Goal: Use online tool/utility: Utilize a website feature to perform a specific function

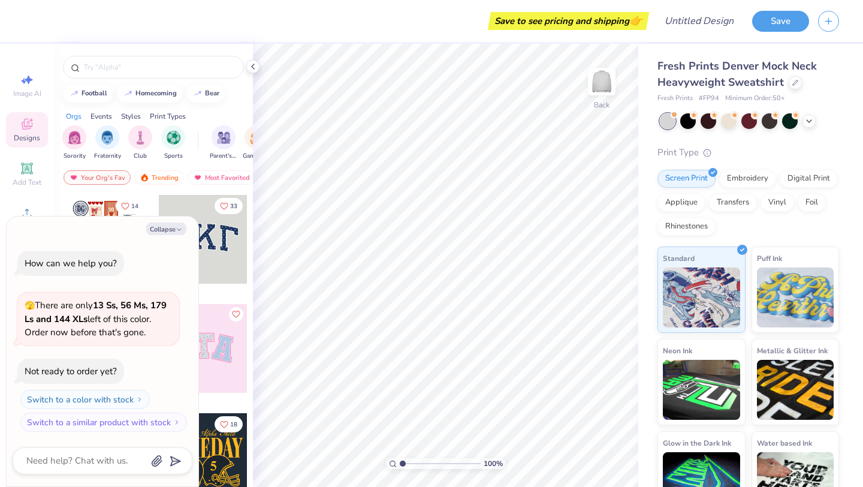
click at [170, 226] on button "Collapse" at bounding box center [166, 228] width 40 height 13
type textarea "x"
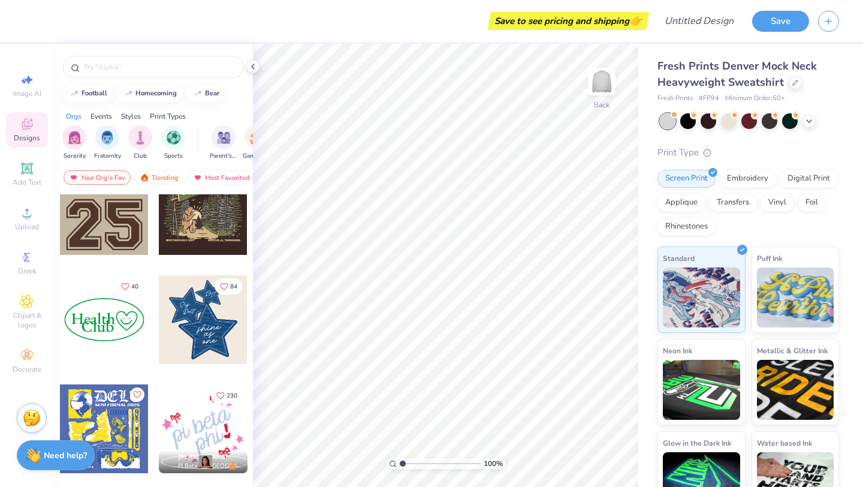
scroll to position [1437, 0]
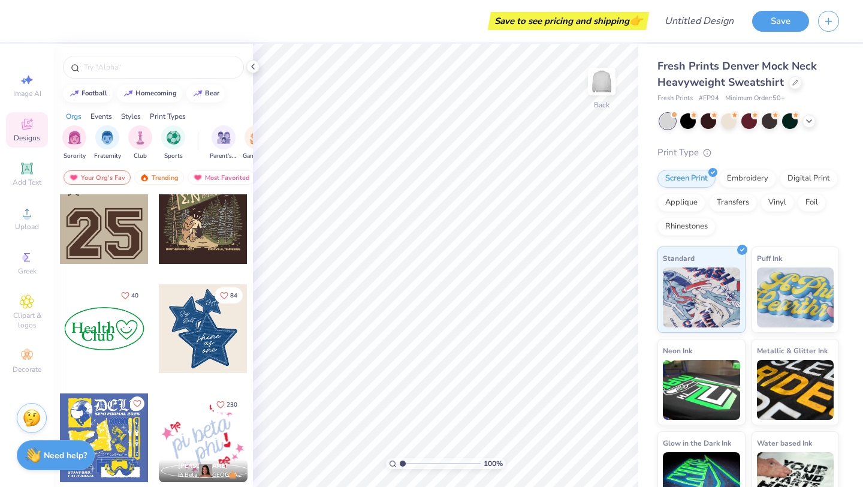
click at [209, 218] on div at bounding box center [203, 219] width 89 height 89
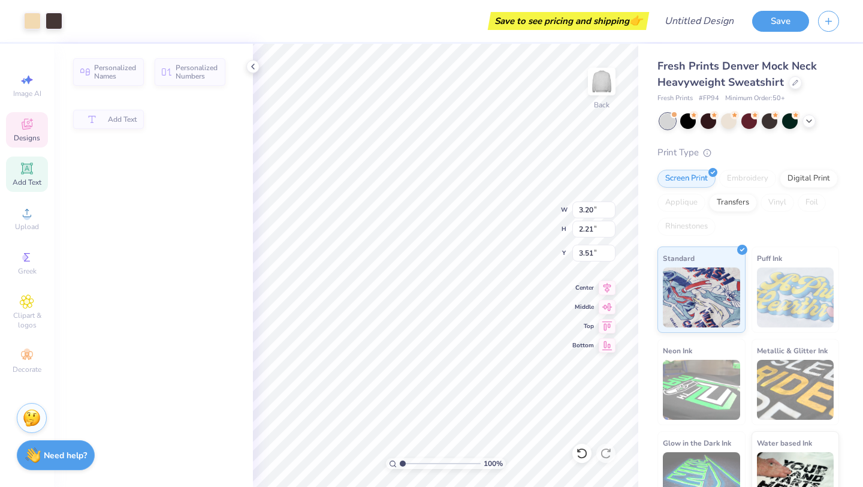
type input "3.20"
type input "2.21"
type input "3.51"
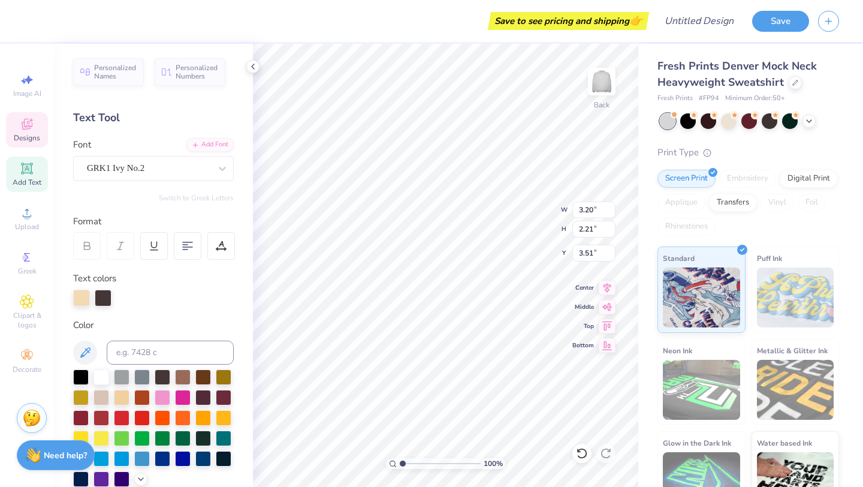
type textarea "S"
drag, startPoint x: 24, startPoint y: 123, endPoint x: 256, endPoint y: 68, distance: 238.9
click at [24, 123] on icon at bounding box center [27, 124] width 11 height 11
click at [256, 68] on icon at bounding box center [253, 67] width 10 height 10
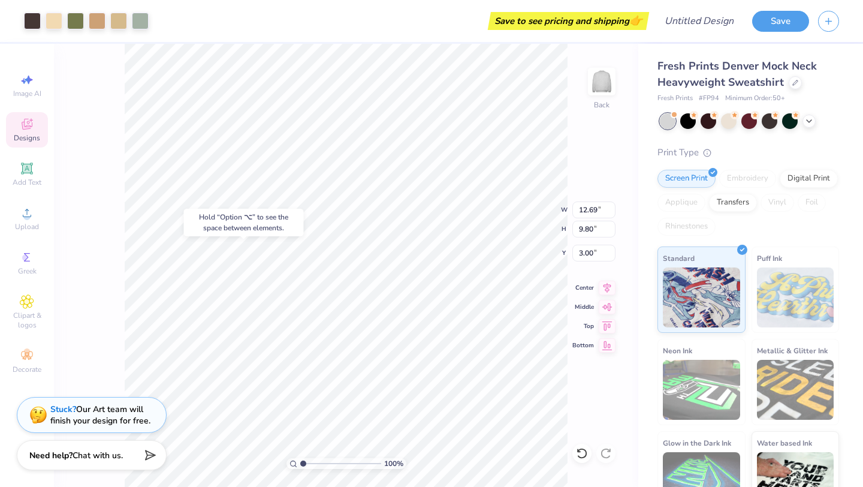
click at [34, 132] on div "Designs" at bounding box center [27, 129] width 42 height 35
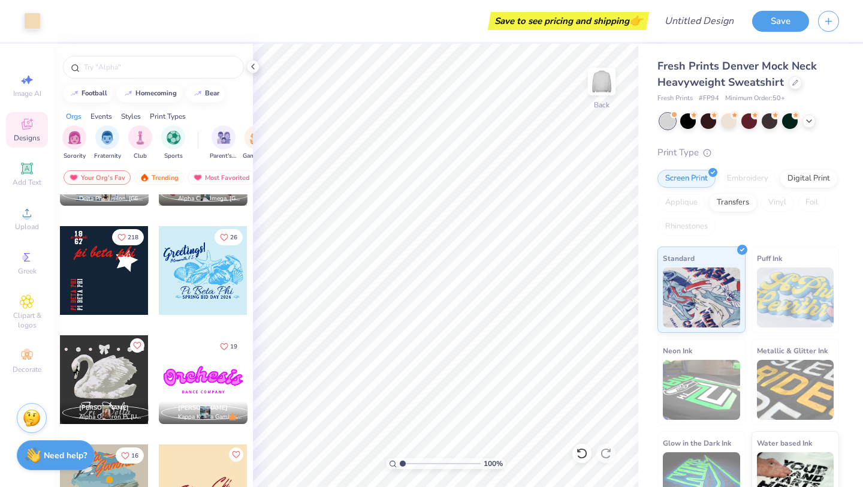
scroll to position [3895, 0]
click at [99, 274] on div at bounding box center [104, 269] width 89 height 89
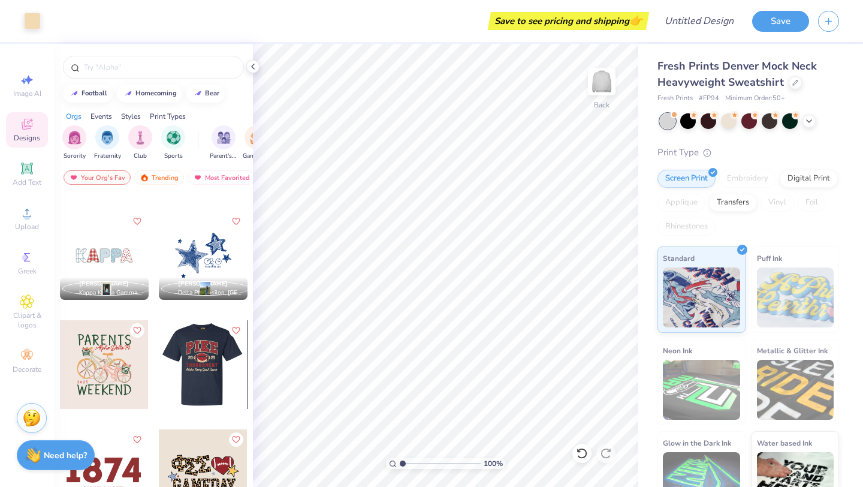
scroll to position [4674, 0]
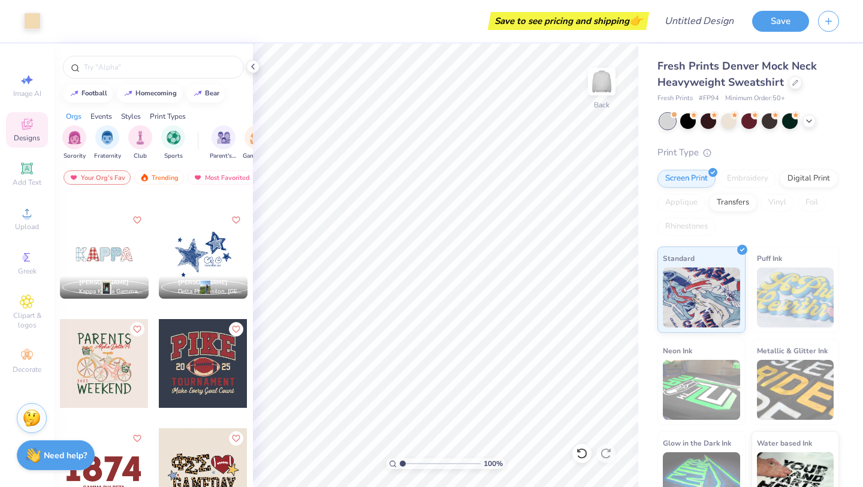
click at [175, 370] on div at bounding box center [203, 363] width 89 height 89
type input "11.10"
type input "9.35"
type input "3.27"
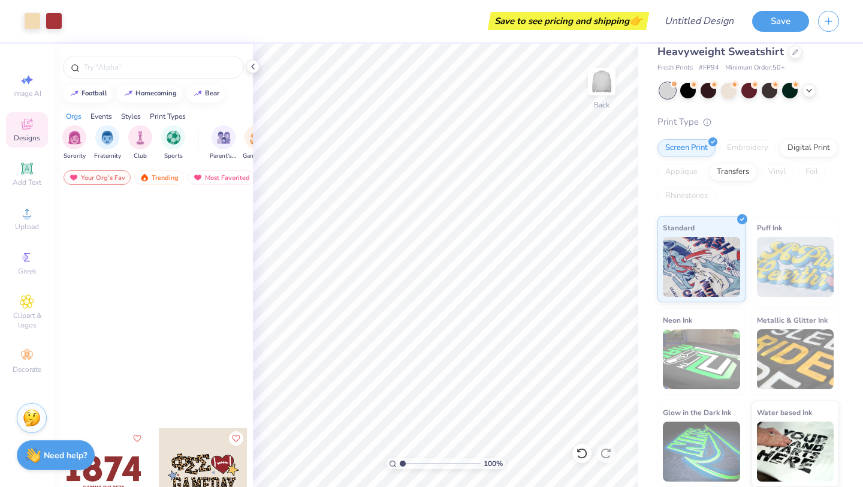
scroll to position [5075, 0]
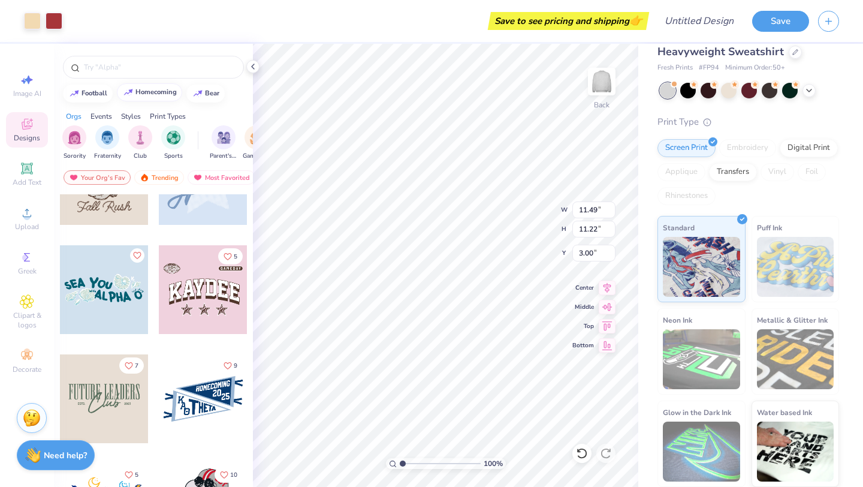
click at [165, 64] on input "text" at bounding box center [159, 67] width 153 height 12
click at [137, 95] on div "homecoming" at bounding box center [155, 92] width 41 height 7
type input "homecoming"
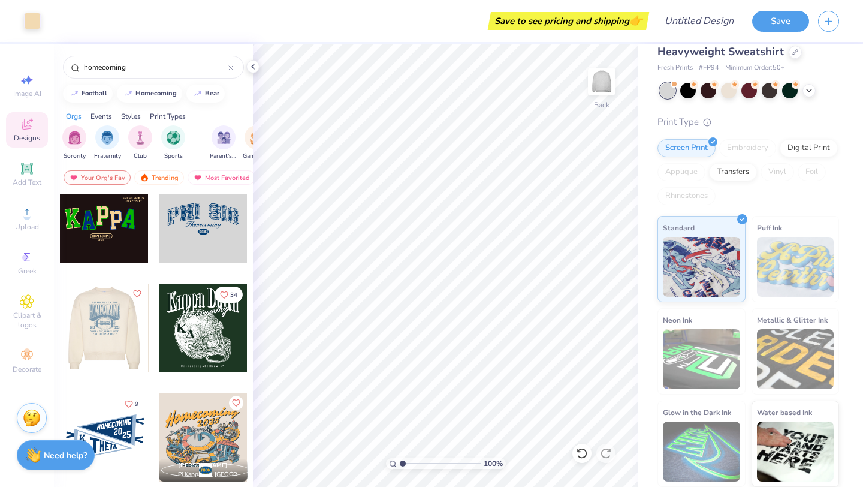
scroll to position [26, 0]
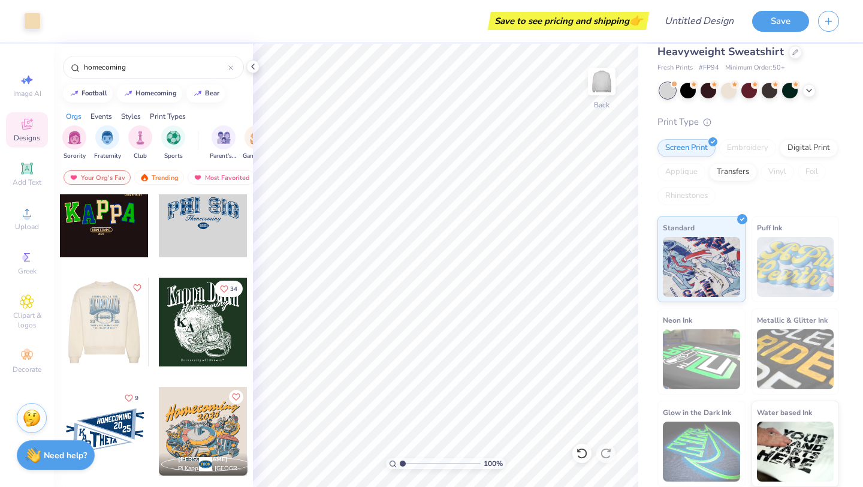
click at [117, 333] on div at bounding box center [103, 321] width 89 height 89
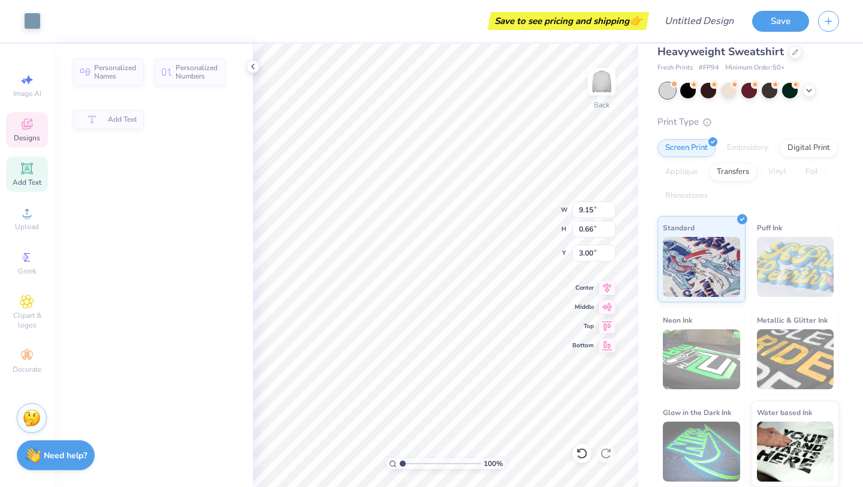
type input "9.15"
type input "0.66"
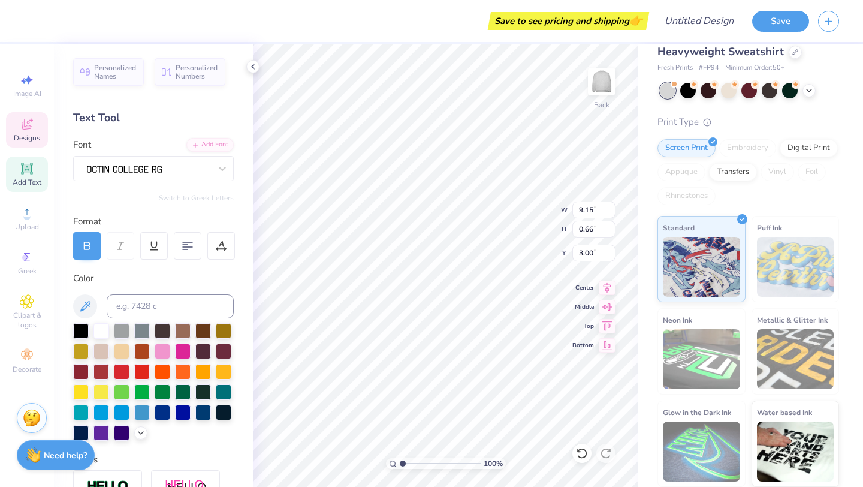
scroll to position [0, 2]
type textarea "CHI OMEGA"
click at [225, 410] on div at bounding box center [224, 411] width 16 height 16
type input "10.85"
type input "4.43"
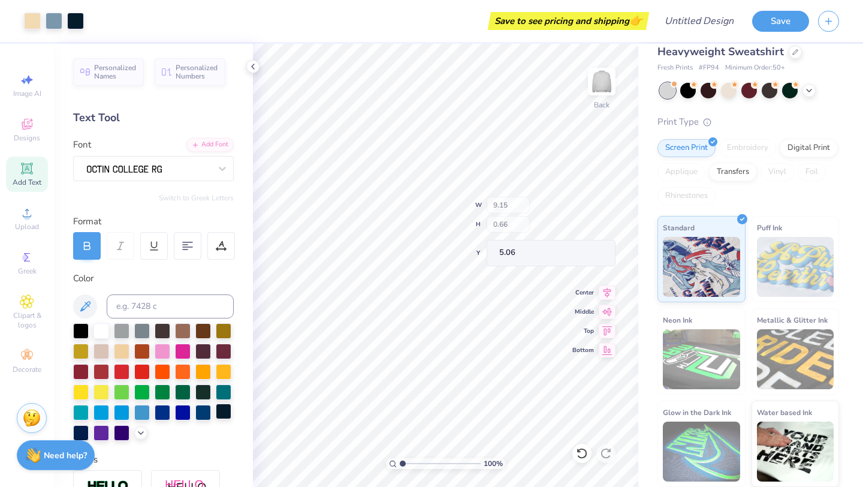
type input "5.06"
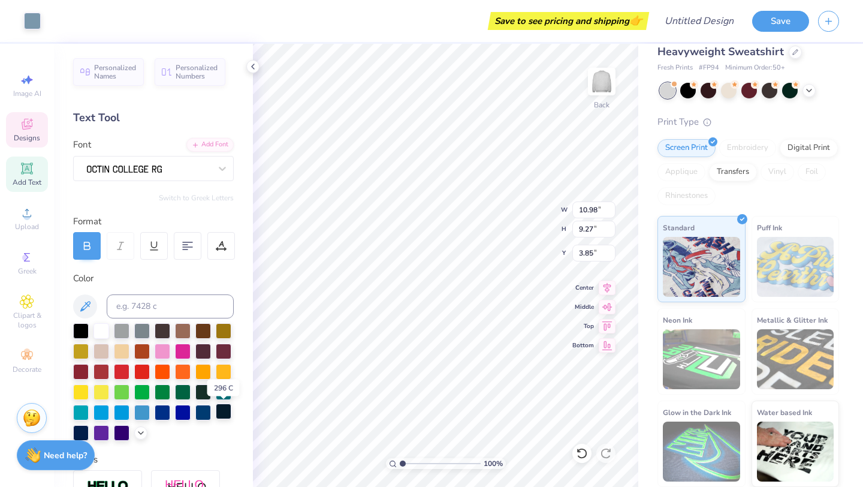
click at [224, 409] on div at bounding box center [224, 411] width 16 height 16
click at [225, 413] on div at bounding box center [224, 411] width 16 height 16
click at [220, 410] on div at bounding box center [224, 411] width 16 height 16
click at [223, 414] on div at bounding box center [224, 411] width 16 height 16
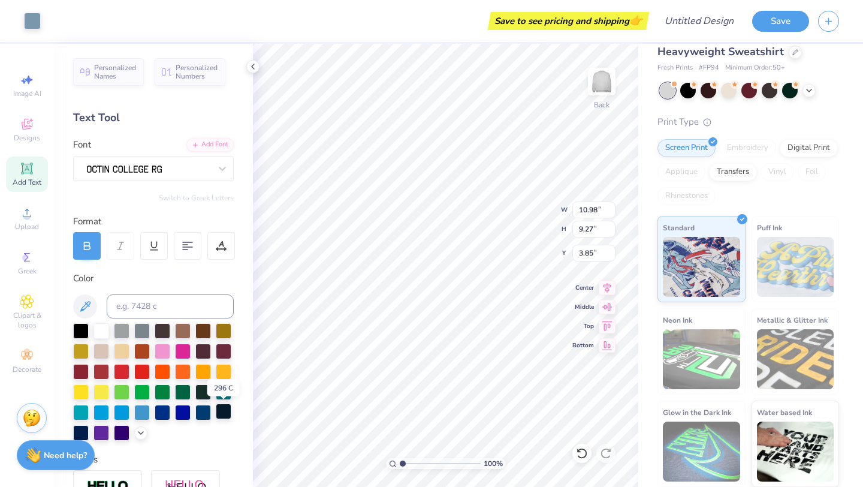
click at [223, 414] on div at bounding box center [224, 411] width 16 height 16
click at [219, 411] on div at bounding box center [224, 411] width 16 height 16
type input "3.66"
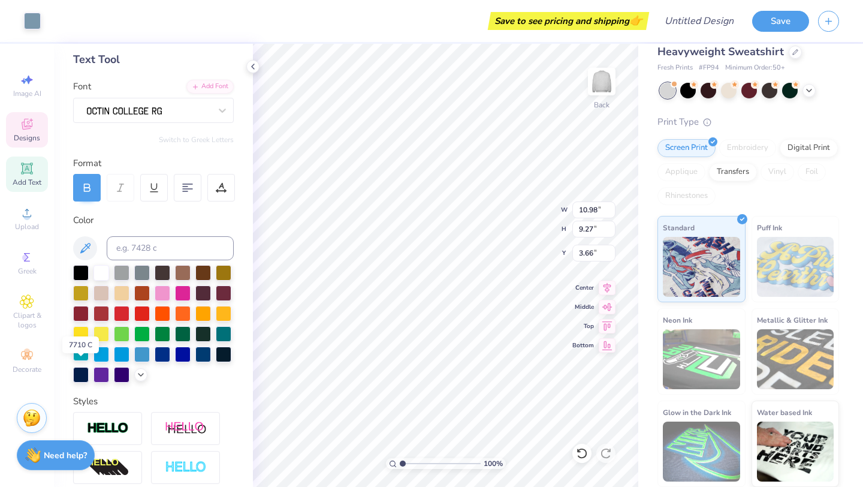
scroll to position [18, 0]
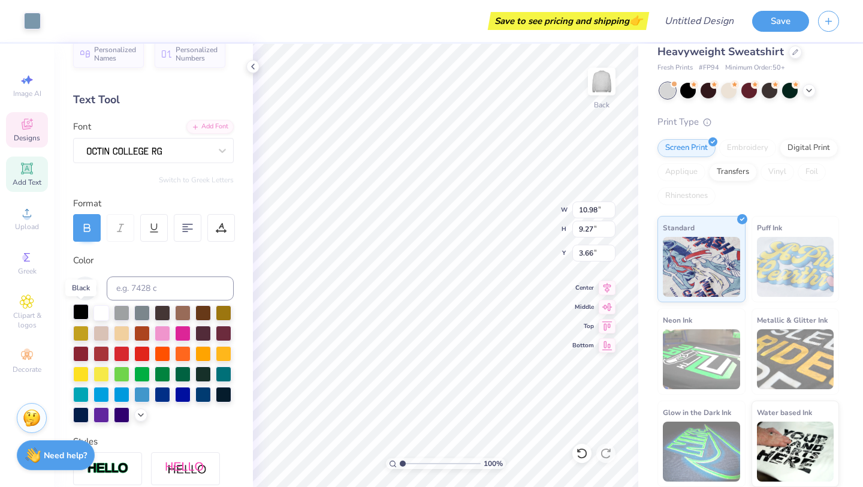
click at [86, 310] on div at bounding box center [81, 312] width 16 height 16
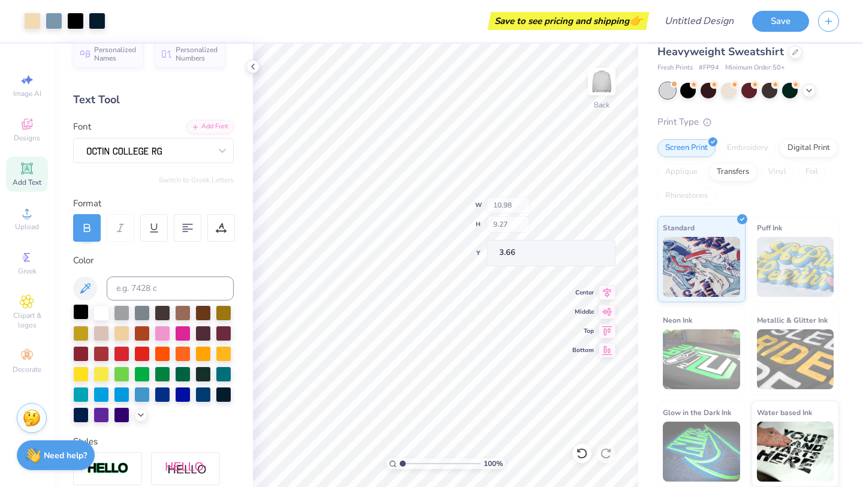
scroll to position [0, 0]
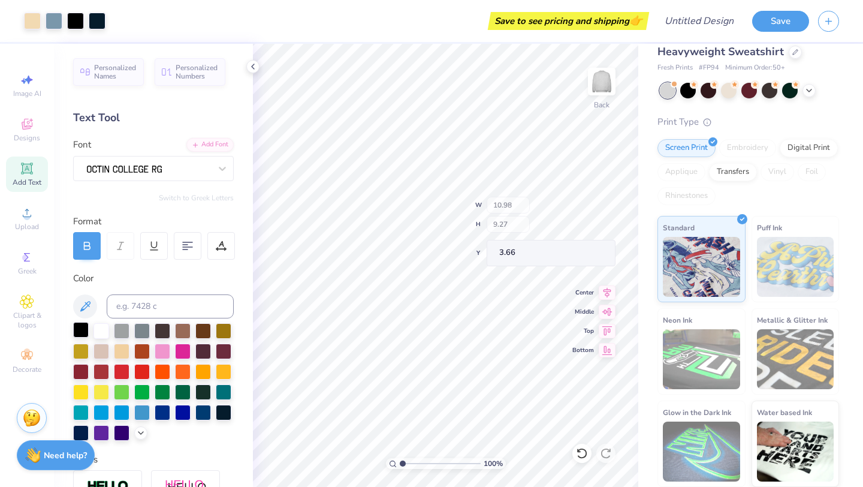
type input "10.85"
type input "9.83"
type input "3.00"
type input "10.30"
type input "1.36"
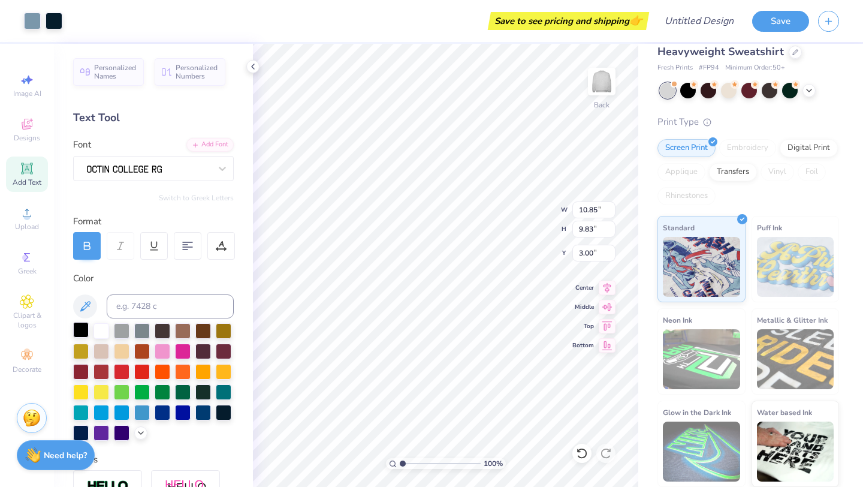
type input "13.42"
type input "1.74"
type input "3.04"
type input "11.66"
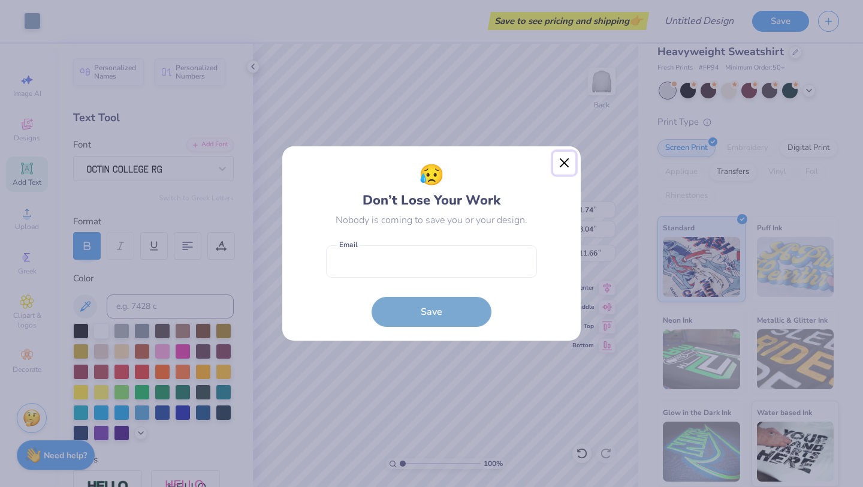
click at [564, 162] on button "Close" at bounding box center [564, 163] width 23 height 23
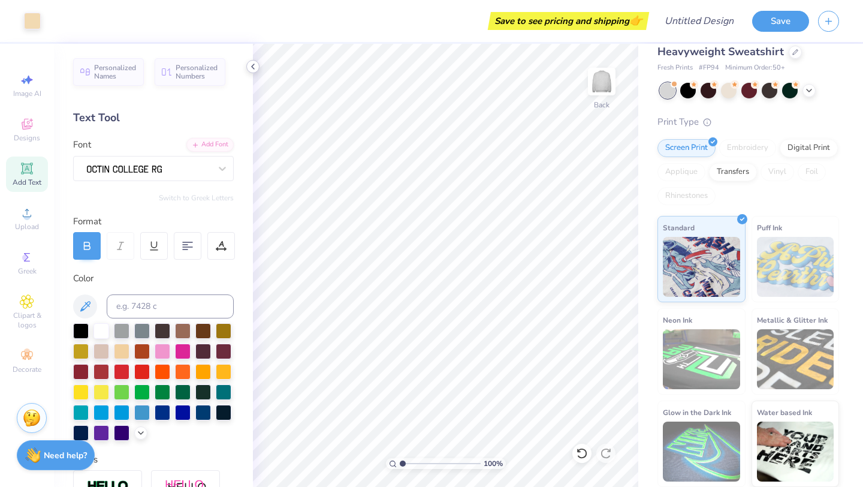
click at [255, 69] on icon at bounding box center [253, 67] width 10 height 10
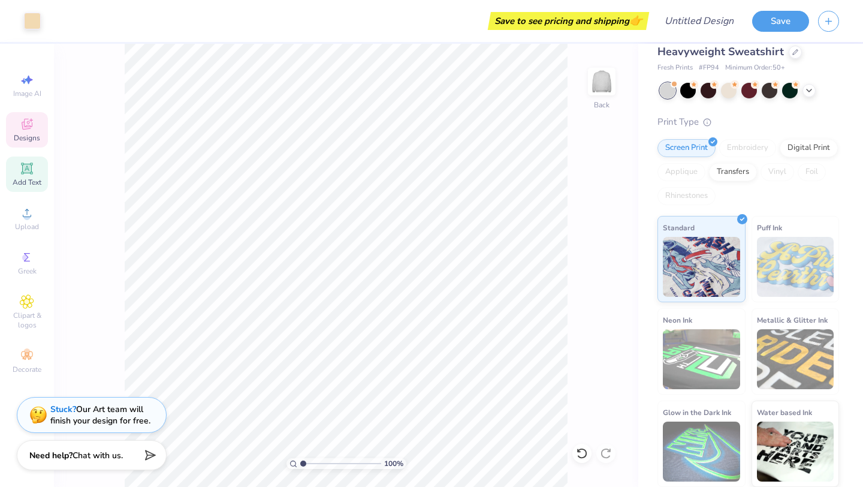
click at [17, 117] on div "Designs" at bounding box center [27, 129] width 42 height 35
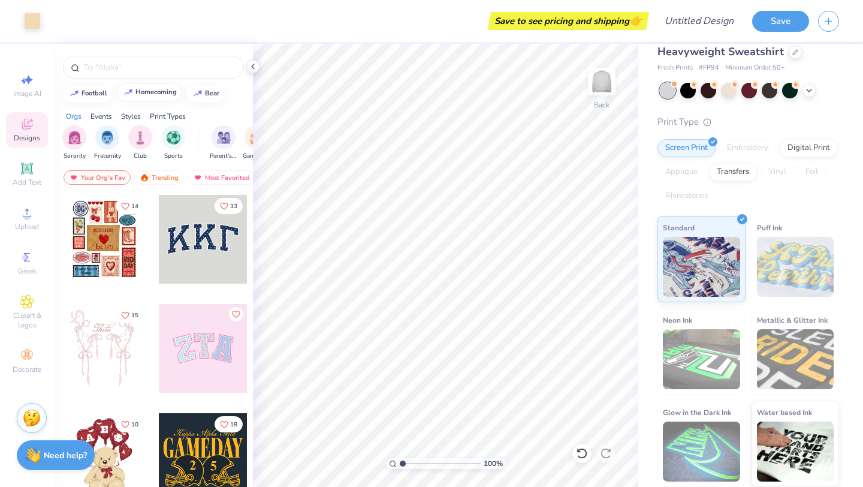
click at [151, 88] on button "homecoming" at bounding box center [149, 92] width 65 height 18
type input "homecoming"
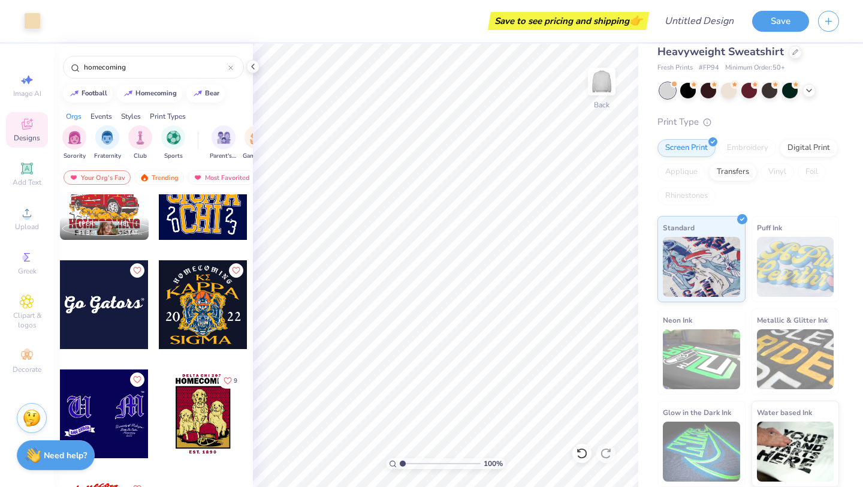
scroll to position [6096, 0]
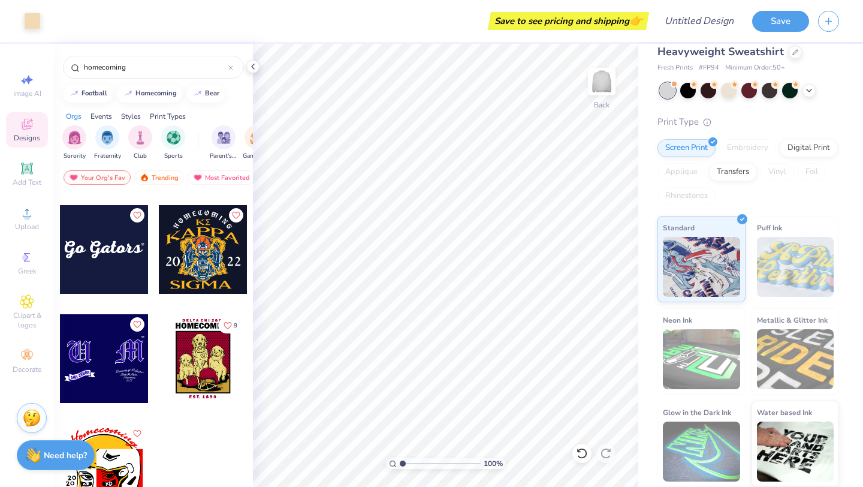
click at [202, 389] on div at bounding box center [203, 358] width 89 height 89
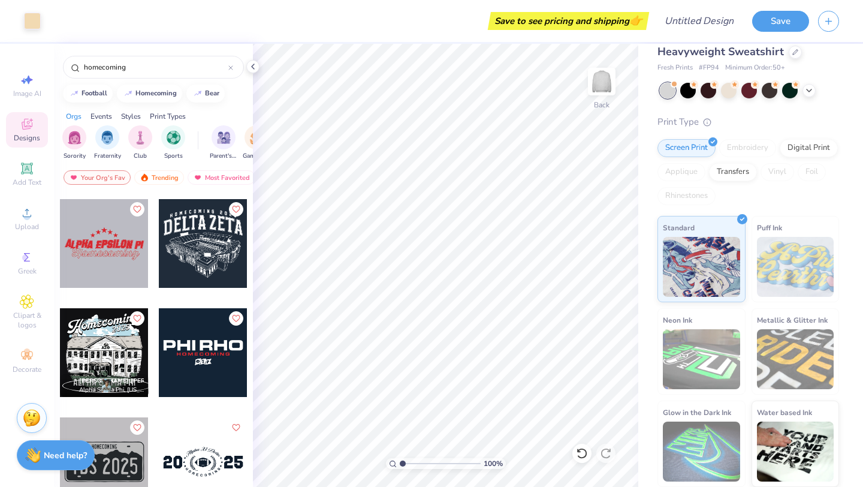
scroll to position [1852, 0]
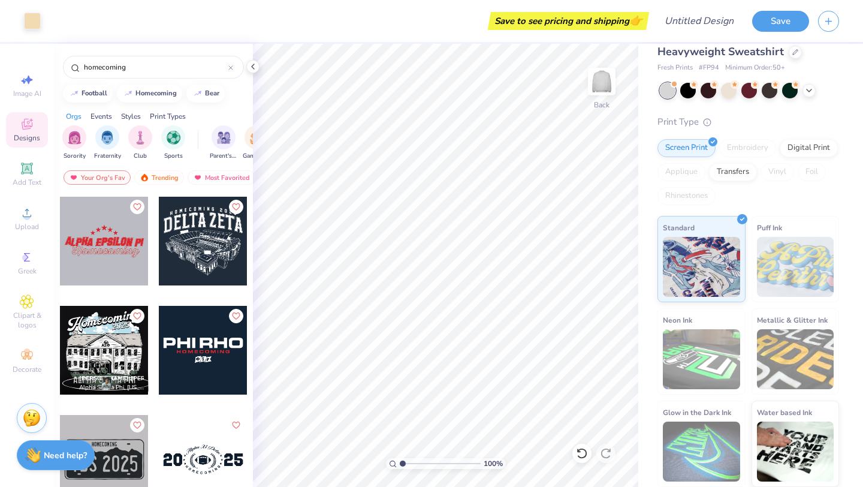
click at [196, 250] on div at bounding box center [203, 241] width 89 height 89
click at [690, 93] on div at bounding box center [688, 89] width 16 height 16
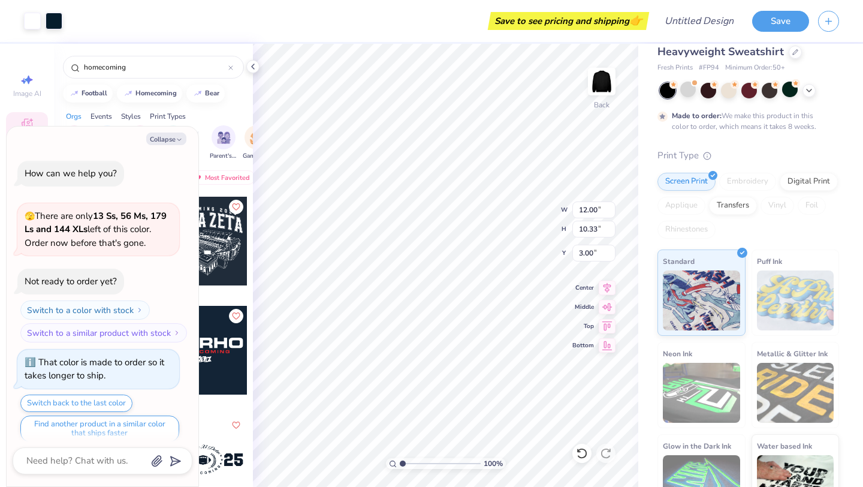
scroll to position [10, 0]
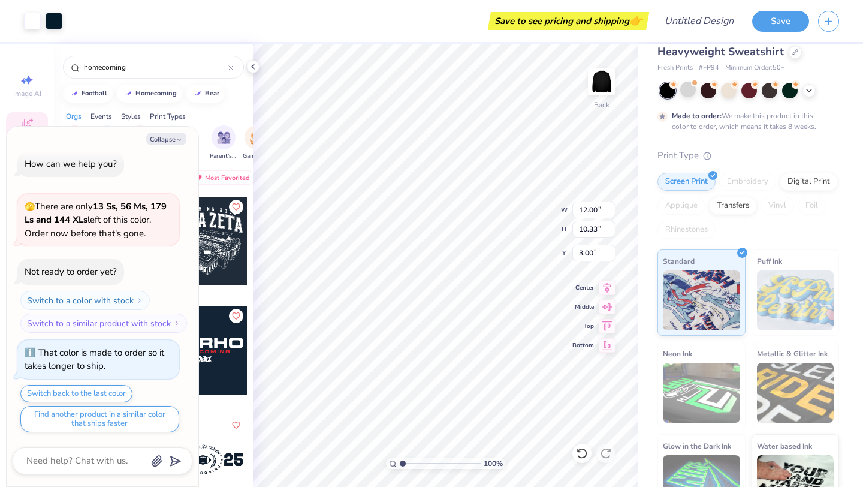
click at [811, 95] on div at bounding box center [749, 91] width 179 height 16
click at [809, 88] on icon at bounding box center [809, 89] width 10 height 10
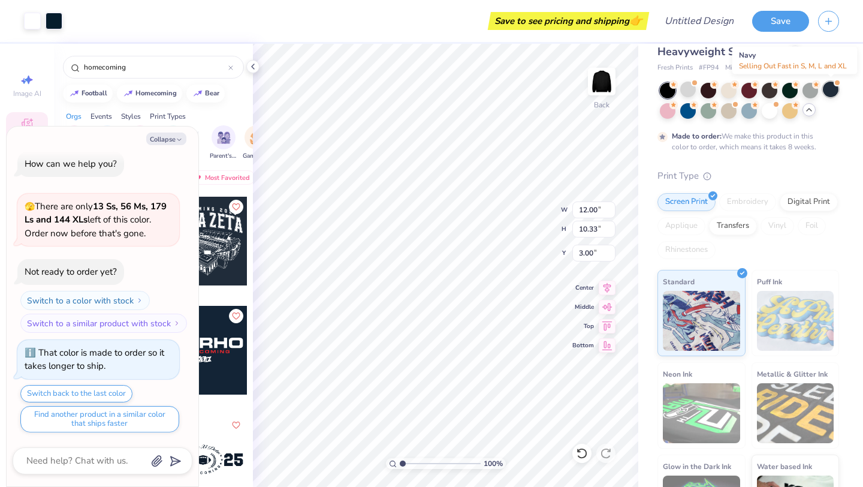
click at [834, 92] on div at bounding box center [831, 89] width 16 height 16
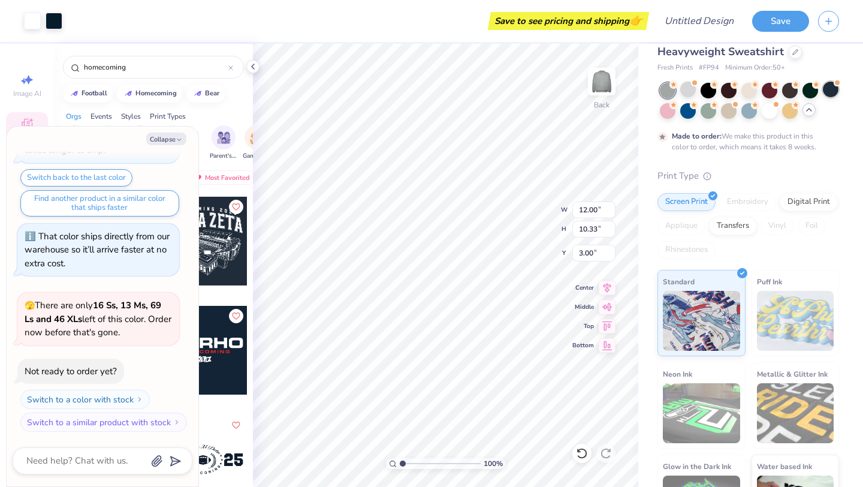
click at [828, 96] on div at bounding box center [831, 89] width 16 height 16
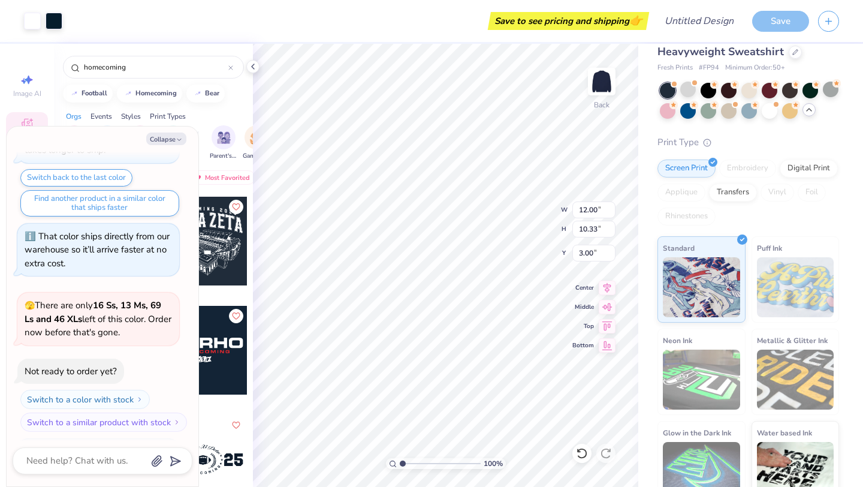
scroll to position [540, 0]
click at [156, 140] on button "Collapse" at bounding box center [166, 138] width 40 height 13
type textarea "x"
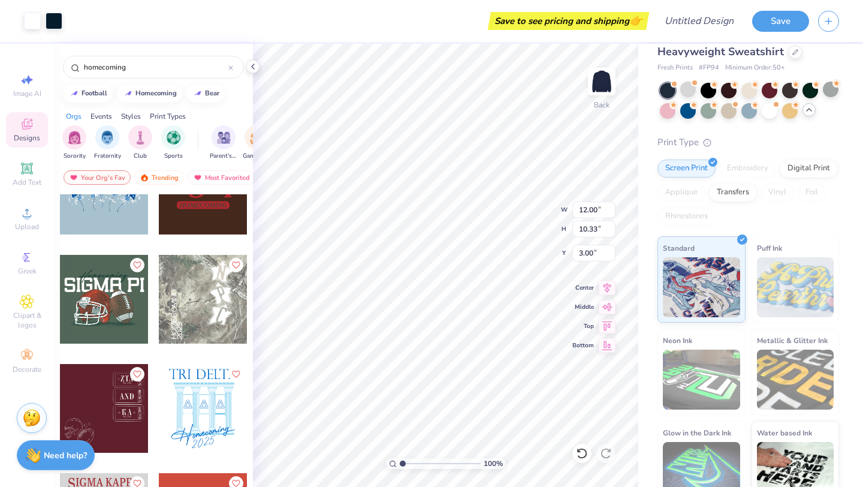
scroll to position [2361, 0]
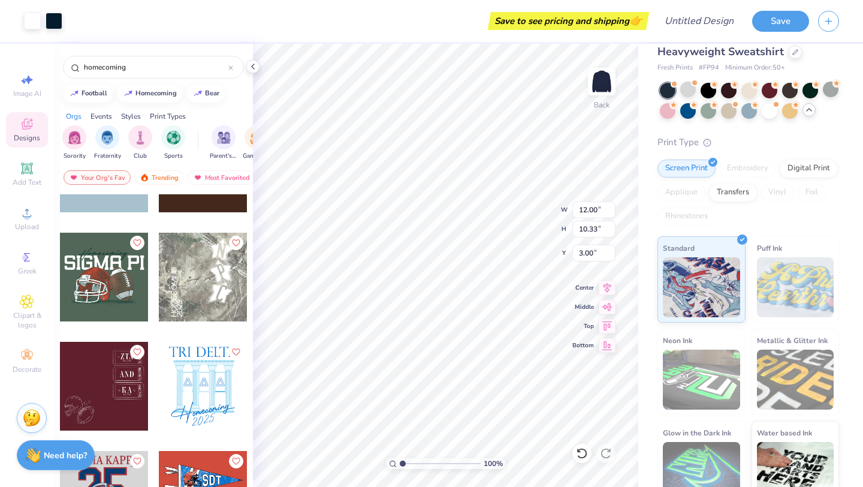
click at [184, 298] on div at bounding box center [203, 276] width 89 height 89
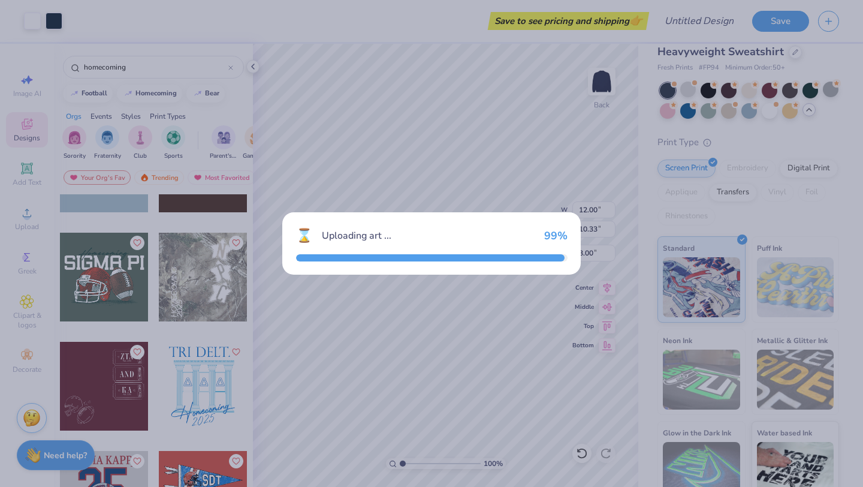
type input "13.18"
type input "16.47"
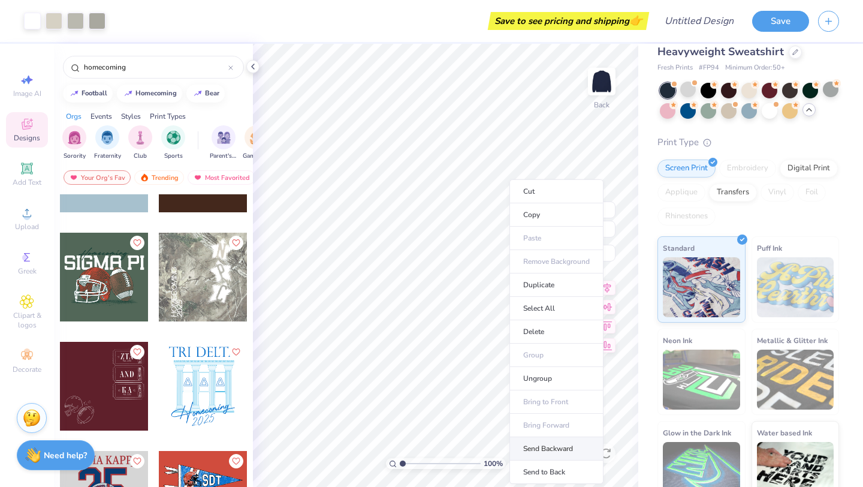
click at [543, 449] on li "Send Backward" at bounding box center [556, 448] width 94 height 23
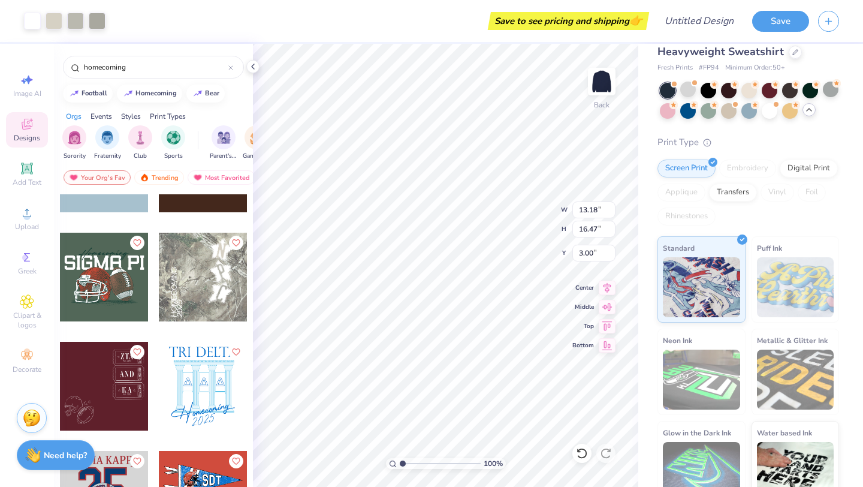
type input "12.00"
type input "10.33"
type input "13.18"
type input "16.47"
type input "2.28"
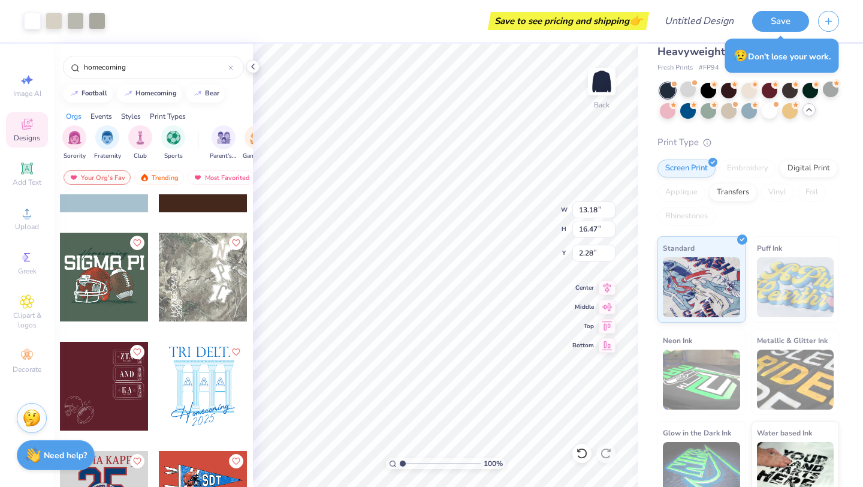
type input "12.00"
type input "10.33"
type input "0.50"
type input "13.18"
type input "16.47"
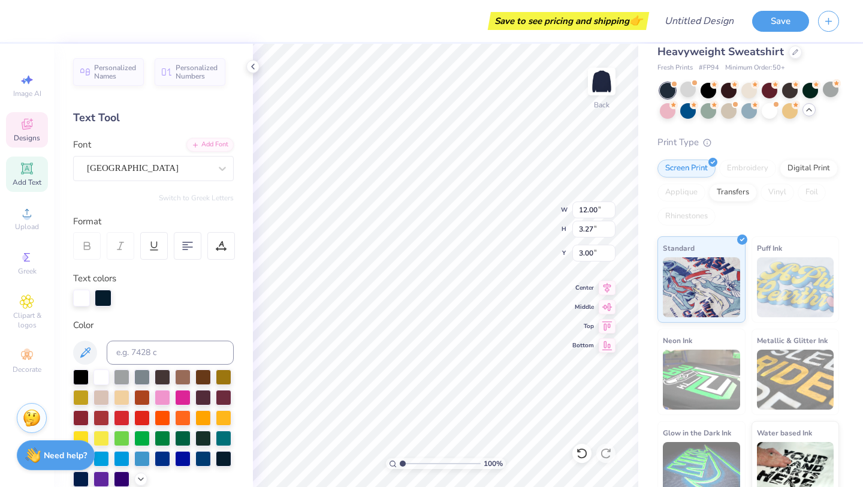
type textarea "CHI OMEGA"
type input "9.95"
type input "1.25"
type input "2.52"
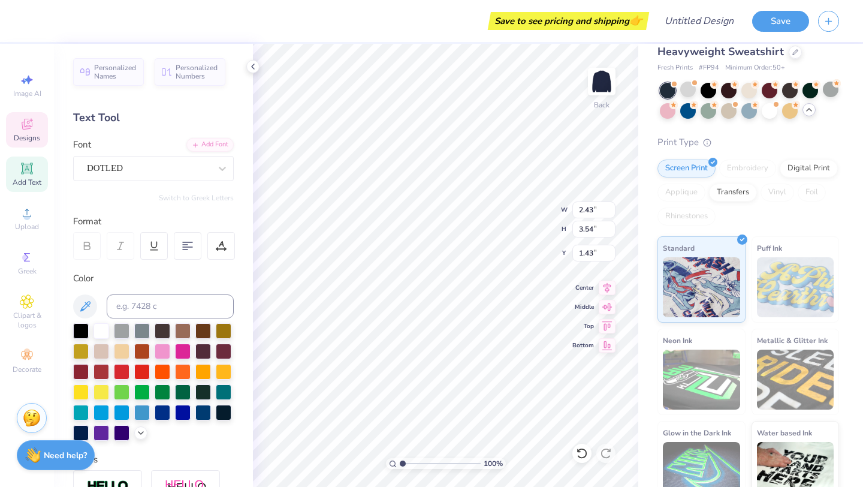
type textarea "F"
type input "1.96"
type input "3.65"
type input "5.98"
type textarea "o"
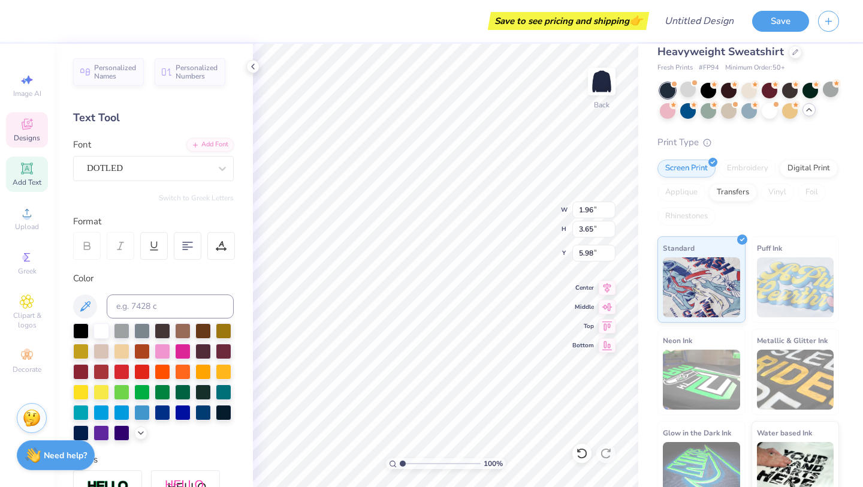
type input "3.61"
type input "3.73"
type input "1.46"
type textarea "F"
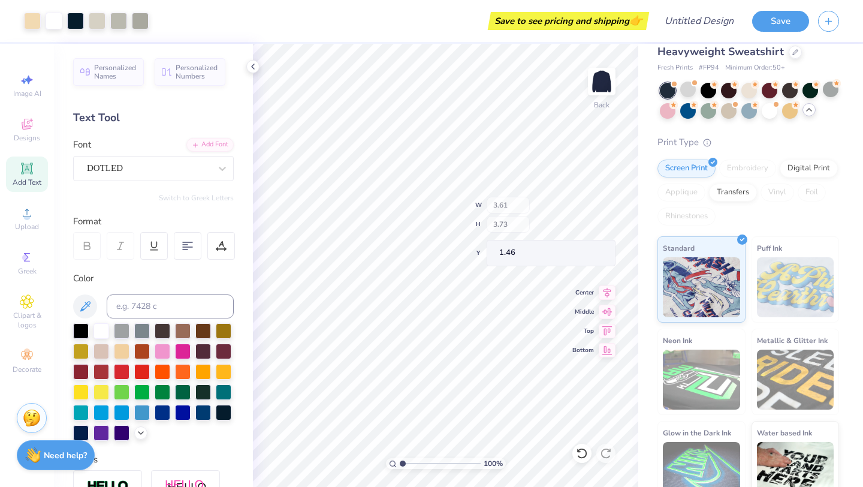
type input "5.18"
type input "5.10"
type input "0.53"
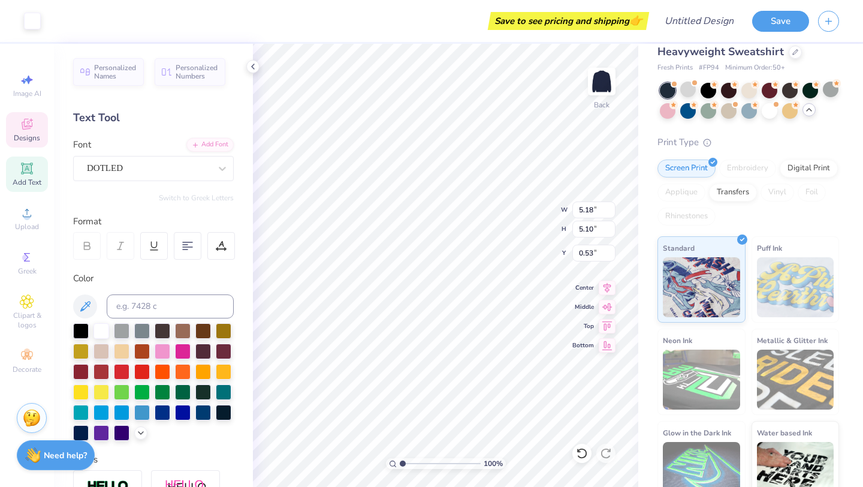
type input "13.76"
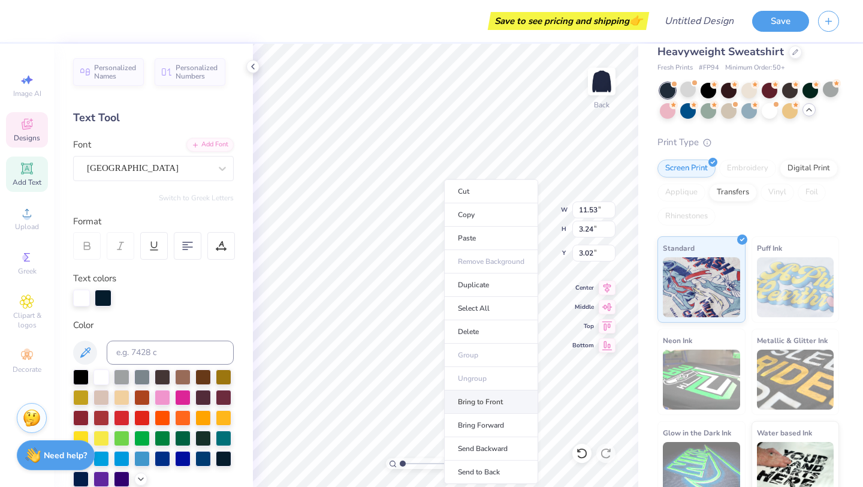
click at [512, 404] on li "Bring to Front" at bounding box center [491, 401] width 94 height 23
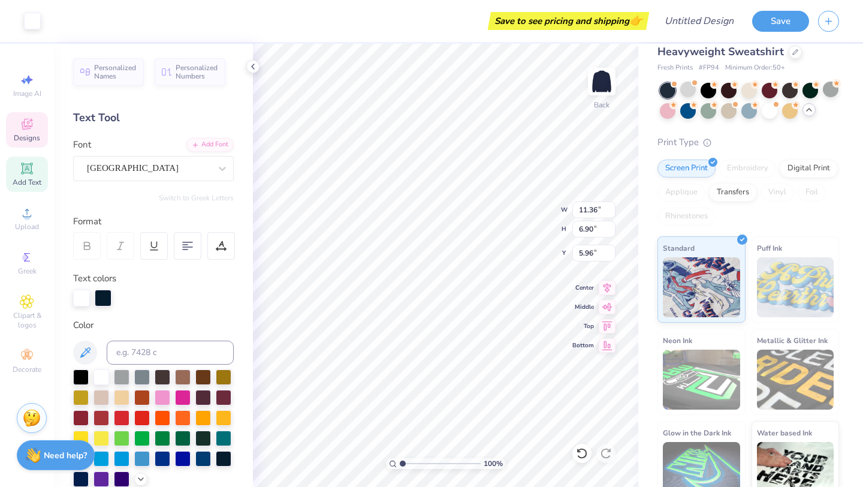
type input "11.36"
type input "6.90"
type input "5.96"
type input "11.53"
type input "3.24"
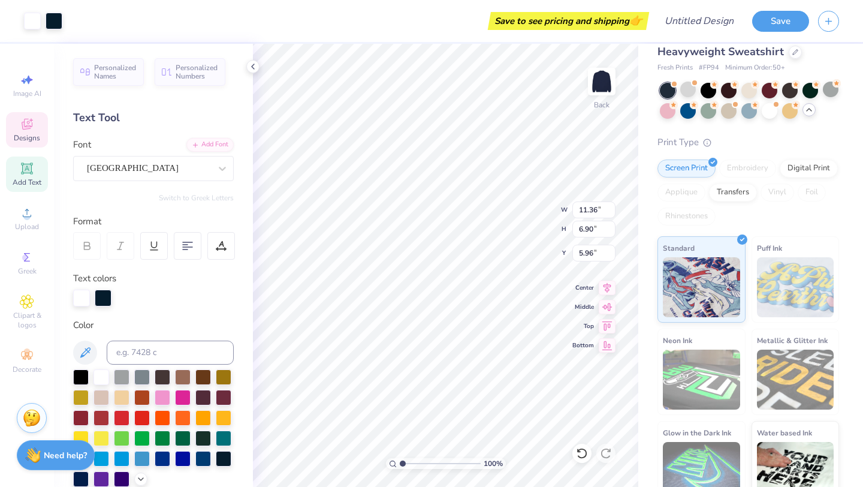
type input "3.02"
